Goal: Find specific page/section: Find specific page/section

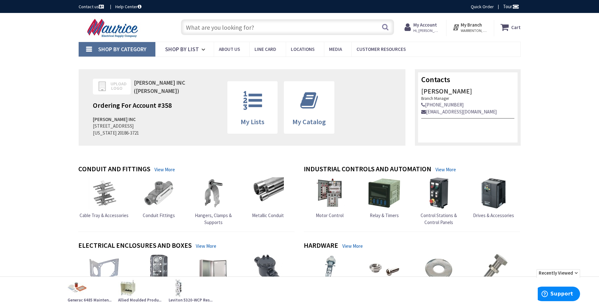
click at [252, 28] on input "text" at bounding box center [287, 27] width 213 height 16
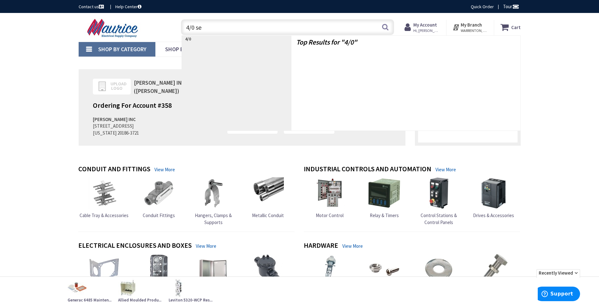
type input "4/0 ser"
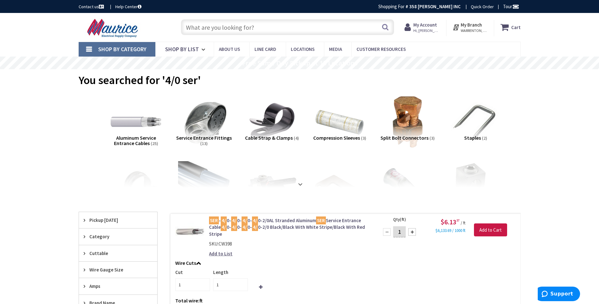
click at [257, 27] on input "text" at bounding box center [287, 27] width 213 height 16
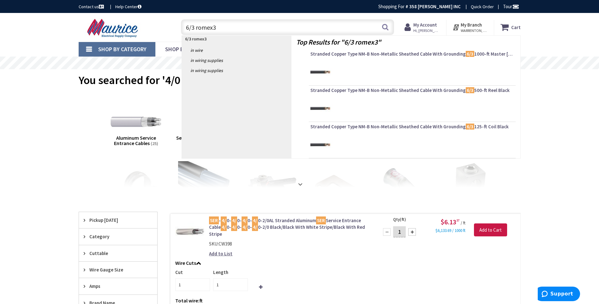
type input "6/3 romex"
